Goal: Information Seeking & Learning: Learn about a topic

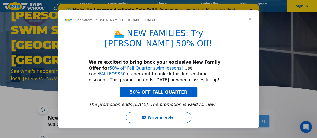
click at [250, 18] on span "Close" at bounding box center [249, 19] width 18 height 18
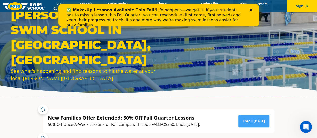
click at [250, 10] on polygon "Close" at bounding box center [250, 10] width 3 height 3
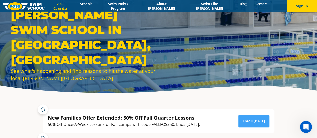
click at [76, 6] on link "2025 Calendar" at bounding box center [60, 6] width 30 height 10
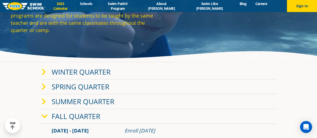
click at [44, 114] on icon at bounding box center [45, 116] width 6 height 7
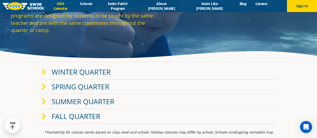
click at [44, 114] on icon at bounding box center [44, 116] width 5 height 7
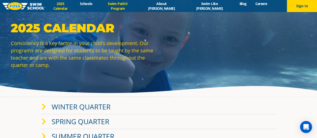
click at [132, 6] on link "Swim Path® Program" at bounding box center [118, 6] width 42 height 10
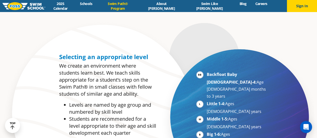
scroll to position [202, 0]
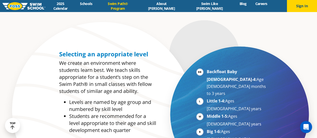
click at [206, 69] on strong "Backfloat Baby 1-4:" at bounding box center [231, 75] width 50 height 13
click at [206, 68] on li "Backfloat Baby 1-4: Age 6 months to 3 years" at bounding box center [236, 82] width 61 height 29
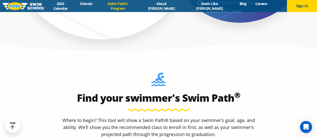
scroll to position [364, 0]
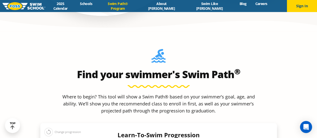
scroll to position [416, 0]
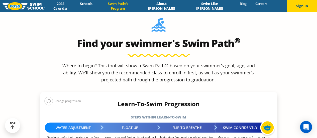
select select "6-months---1-year"
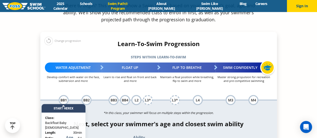
scroll to position [477, 0]
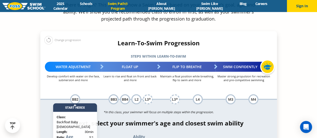
select select "6-months---1-year-comfortable-with-water-poured-over-their-head-but-not-eyes-or…"
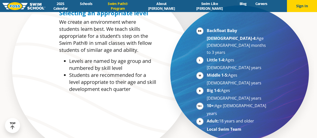
scroll to position [225, 0]
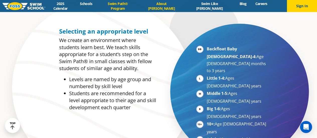
click at [170, 6] on link "About [PERSON_NAME]" at bounding box center [161, 6] width 45 height 10
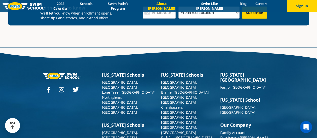
scroll to position [1300, 0]
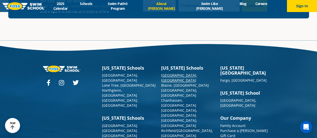
click at [178, 73] on link "[GEOGRAPHIC_DATA], [GEOGRAPHIC_DATA]" at bounding box center [179, 78] width 36 height 10
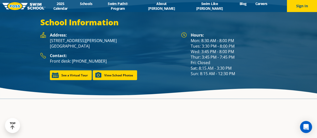
scroll to position [668, 0]
